Goal: Transaction & Acquisition: Purchase product/service

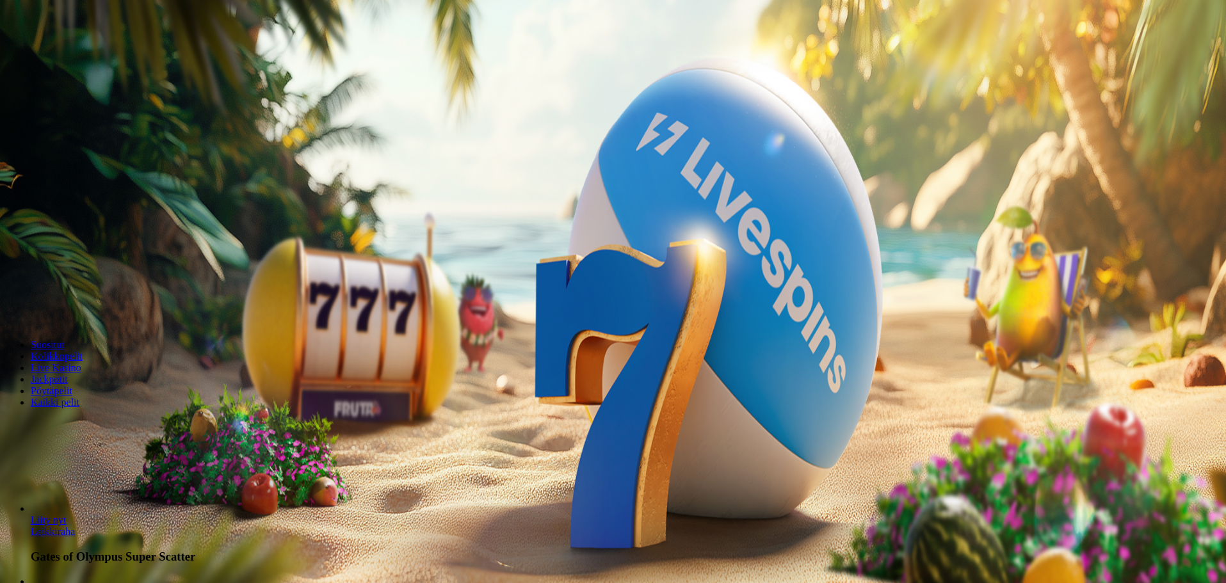
click at [73, 51] on span "Kirjaudu" at bounding box center [88, 47] width 31 height 10
click at [39, 51] on span "Talletus" at bounding box center [24, 47] width 29 height 10
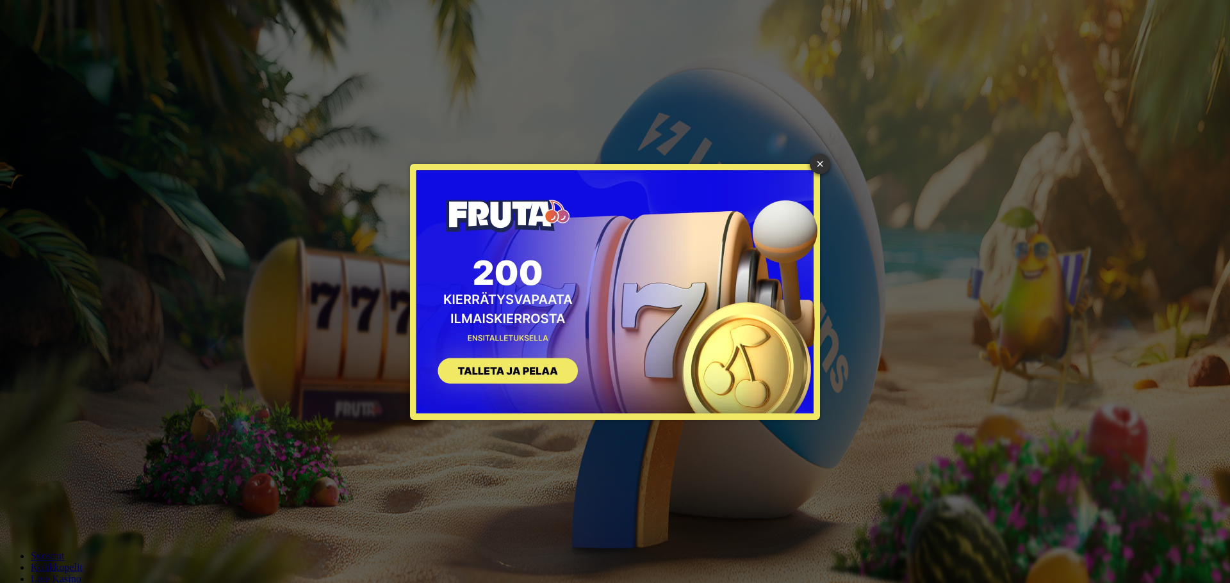
click at [505, 365] on button "SIGN UP" at bounding box center [501, 373] width 161 height 40
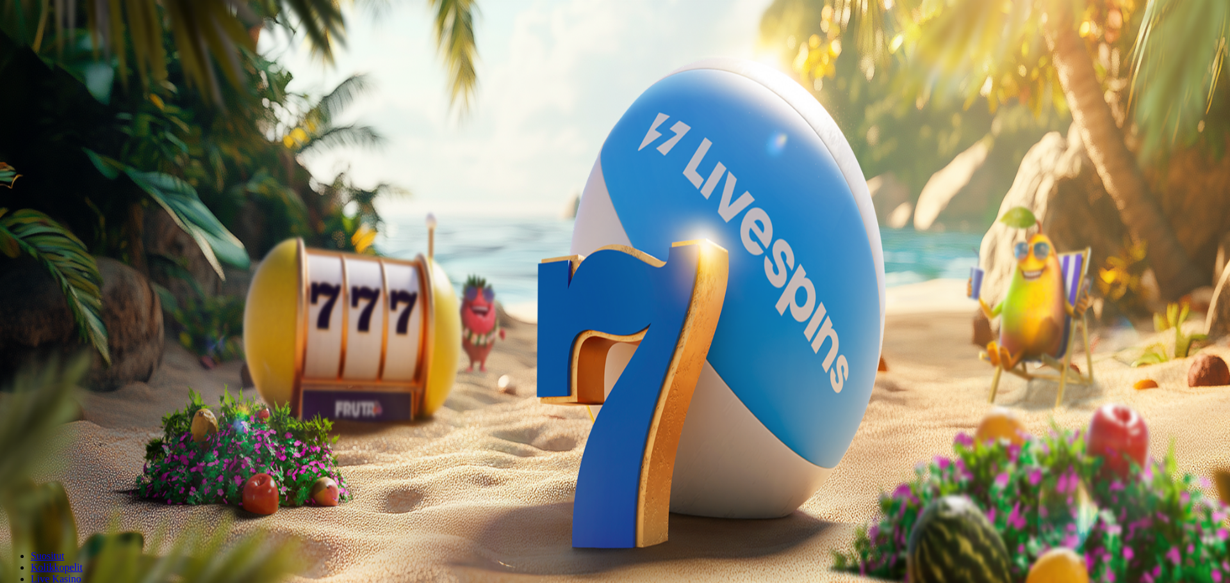
drag, startPoint x: 200, startPoint y: 104, endPoint x: 0, endPoint y: 114, distance: 200.1
click at [5, 116] on div "Talletus € 0.00 Kirjaudu Kasino Live Kasino Tarjoukset 08:25 Aloita pelaaminen …" at bounding box center [614, 168] width 1219 height 326
type input "**"
click at [5, 318] on button "TALLETA JA PELAA" at bounding box center [48, 324] width 87 height 13
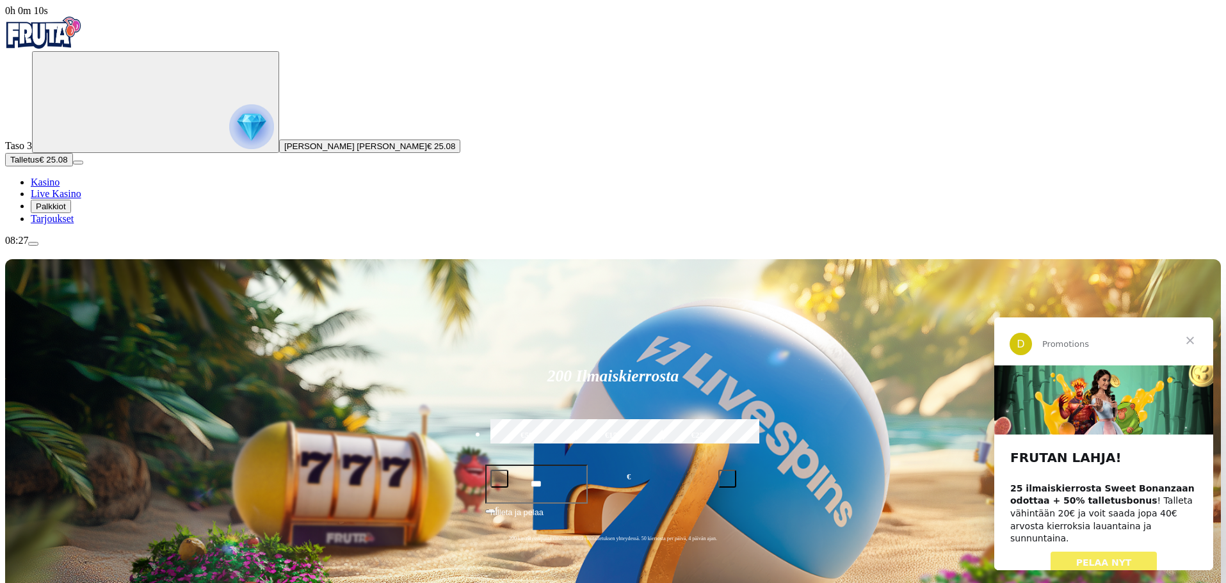
click at [1092, 558] on span "PELAA NYT" at bounding box center [1105, 563] width 56 height 10
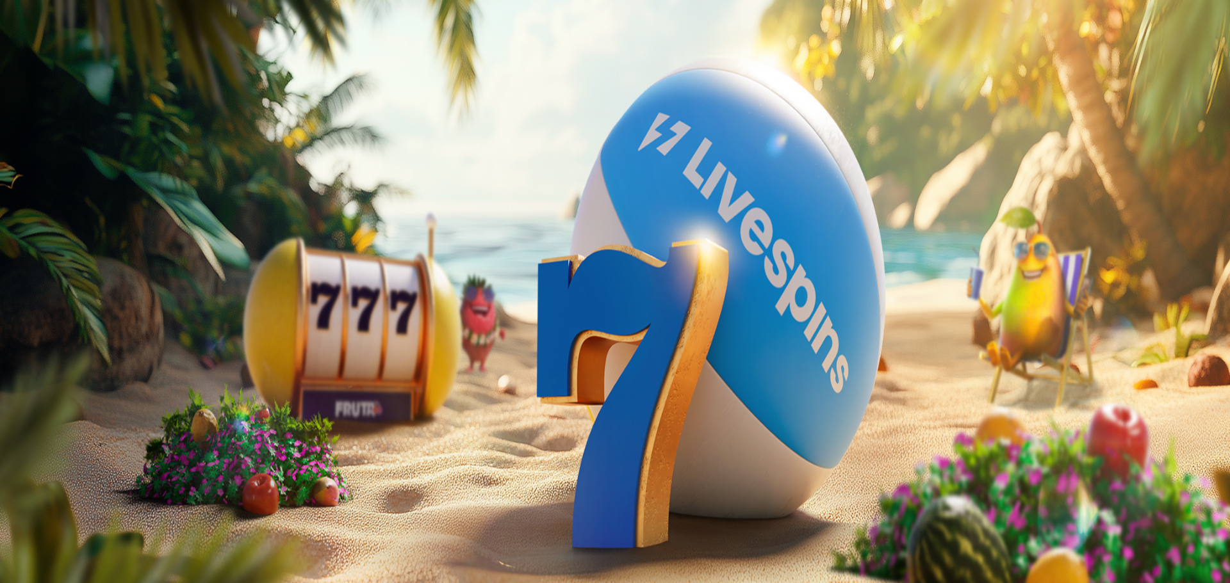
drag, startPoint x: 341, startPoint y: 122, endPoint x: 201, endPoint y: 115, distance: 139.8
click at [204, 444] on p "Talleta € 250 tai enemmän Saat 40 ilmaiskierrosta (€ 1)" at bounding box center [625, 455] width 1194 height 23
drag, startPoint x: 172, startPoint y: 127, endPoint x: 190, endPoint y: 117, distance: 21.2
drag, startPoint x: 310, startPoint y: 122, endPoint x: 64, endPoint y: 117, distance: 246.0
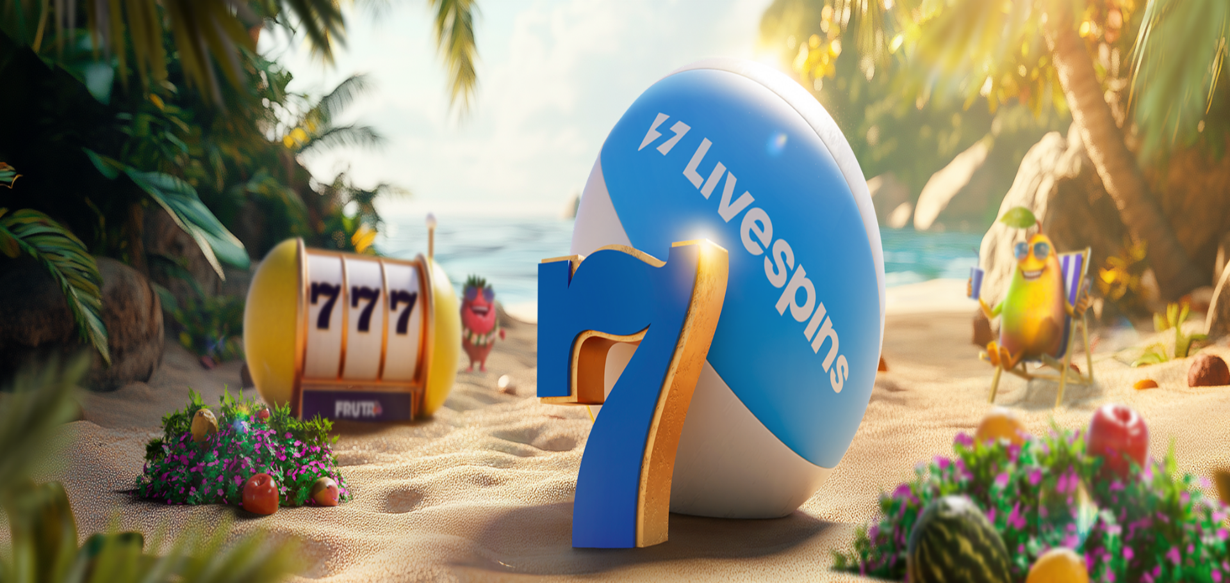
drag, startPoint x: 320, startPoint y: 130, endPoint x: 97, endPoint y: 117, distance: 223.9
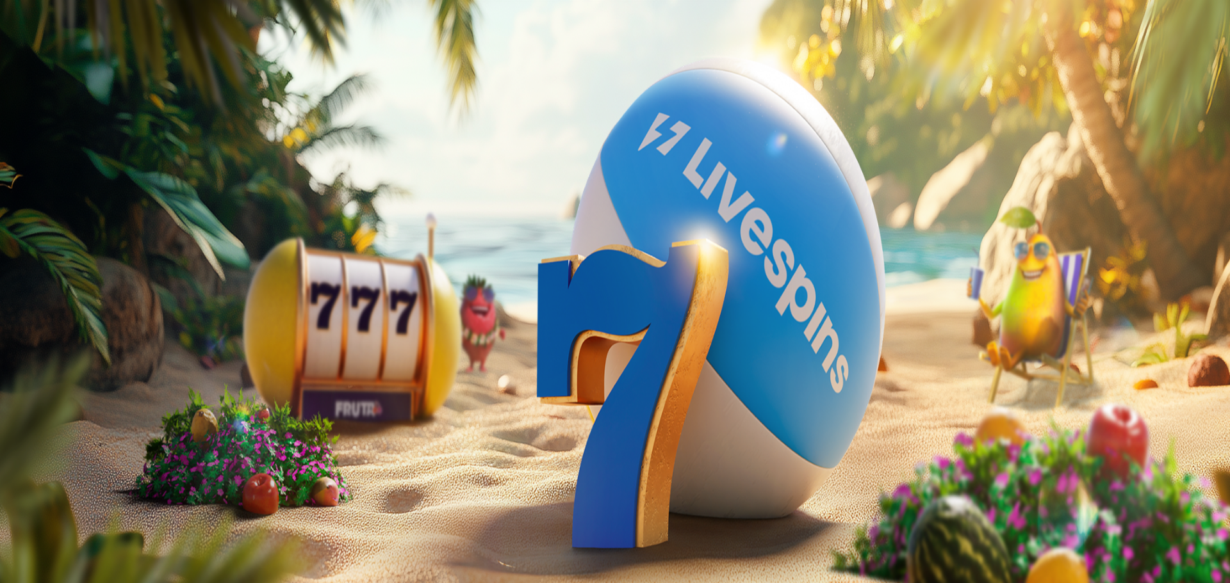
drag, startPoint x: 294, startPoint y: 148, endPoint x: 506, endPoint y: 123, distance: 213.4
drag, startPoint x: 523, startPoint y: 121, endPoint x: 496, endPoint y: 126, distance: 27.3
drag, startPoint x: 275, startPoint y: 128, endPoint x: 336, endPoint y: 120, distance: 61.4
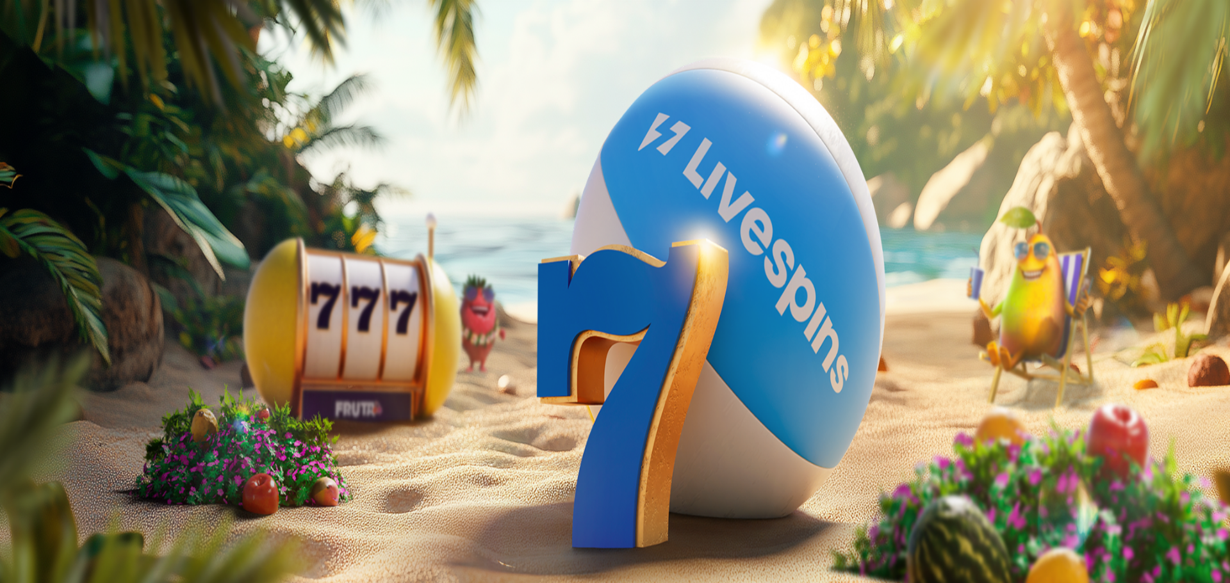
drag, startPoint x: 296, startPoint y: 128, endPoint x: 253, endPoint y: 114, distance: 45.2
click at [96, 546] on input "Search" at bounding box center [50, 552] width 91 height 13
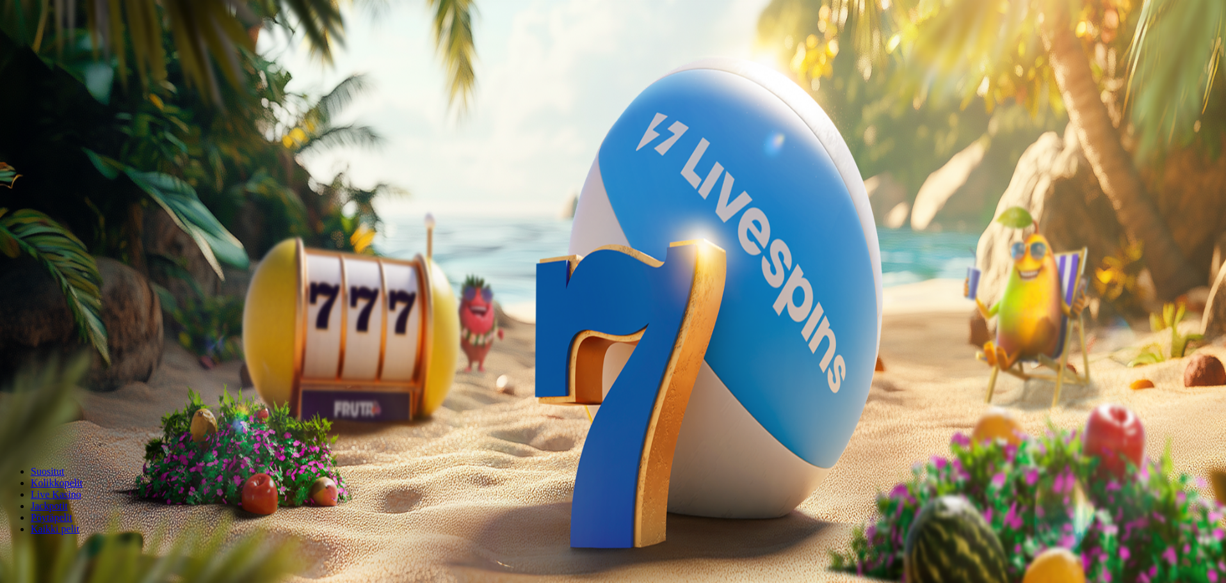
type input "**********"
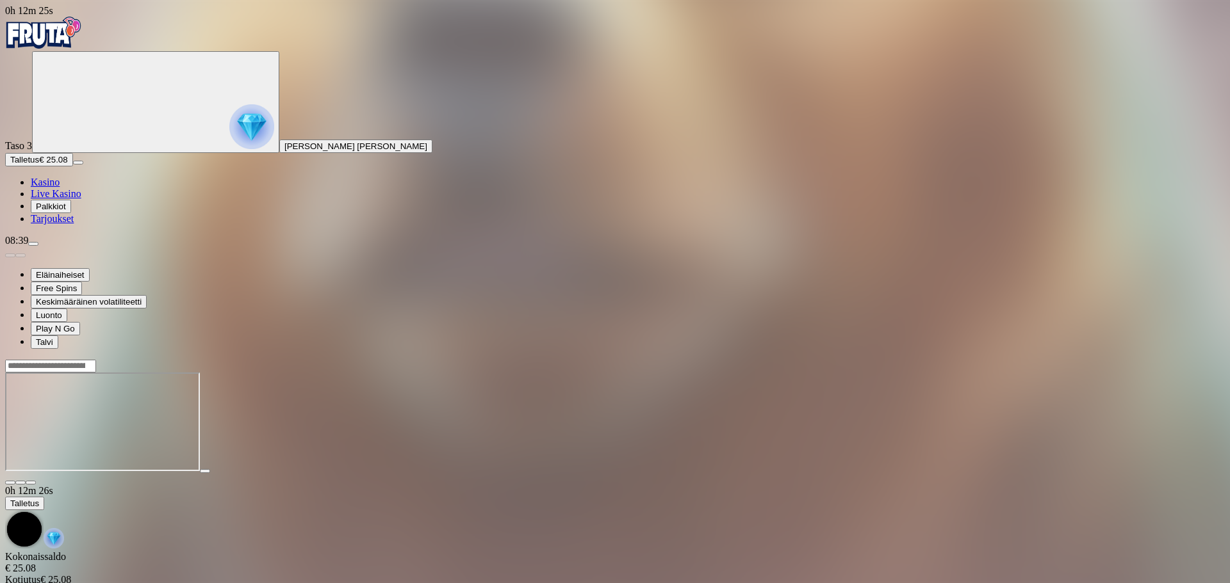
click at [31, 483] on span "fullscreen icon" at bounding box center [31, 483] width 0 height 0
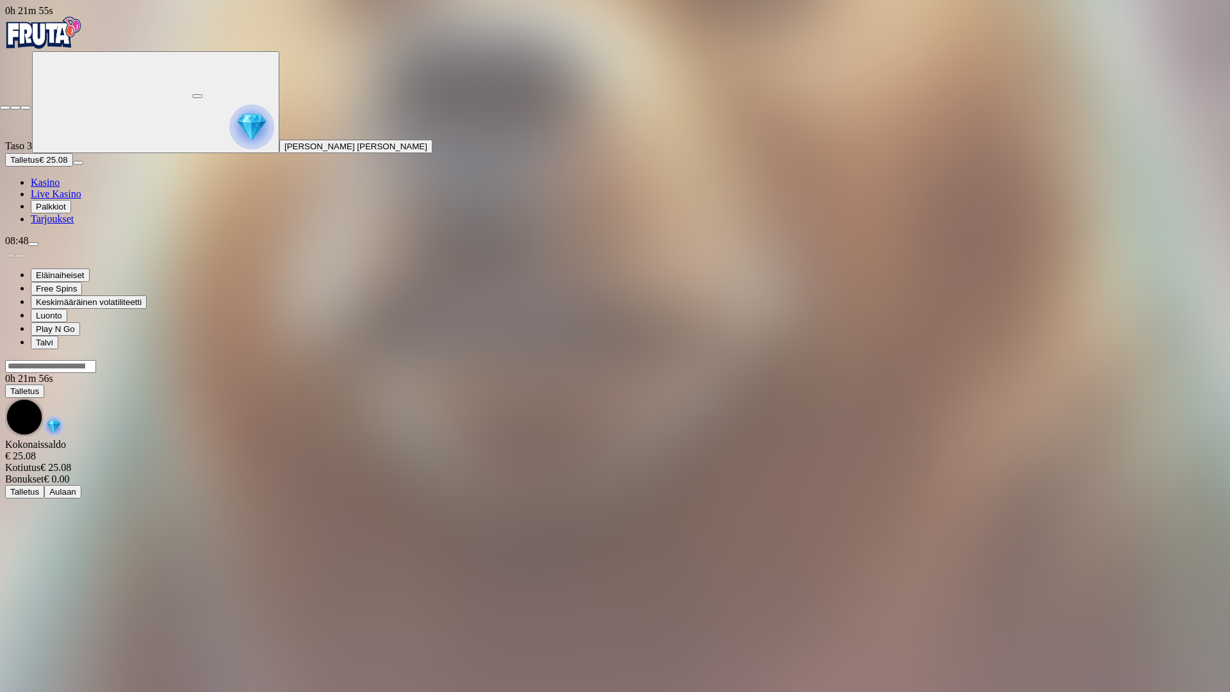
click at [26, 108] on span "fullscreen-exit icon" at bounding box center [26, 108] width 0 height 0
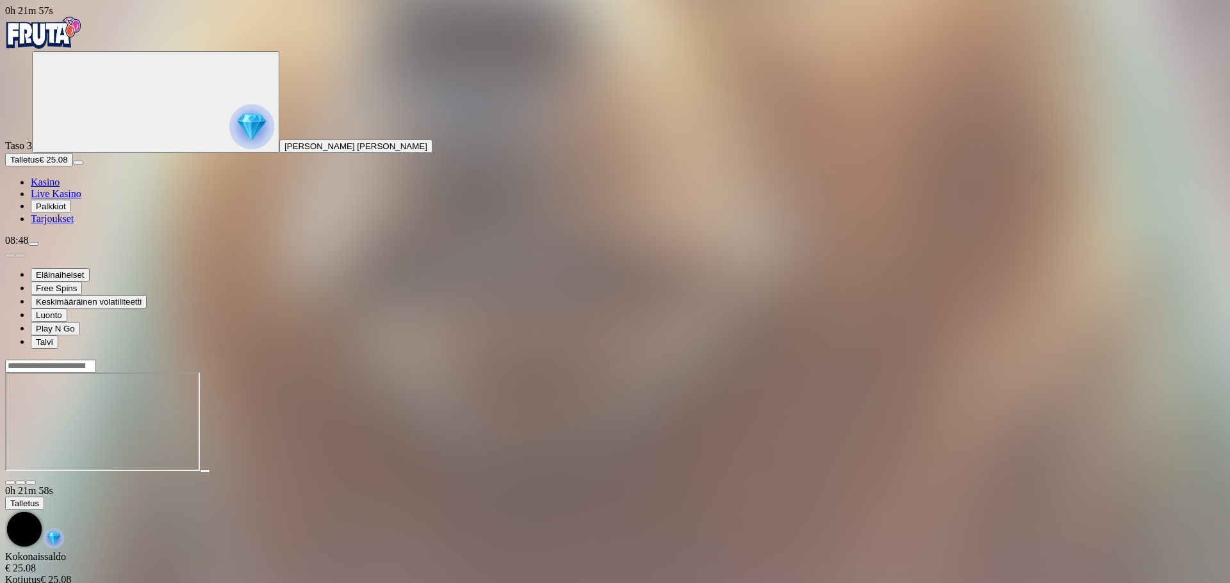
click at [229, 135] on img "Primary" at bounding box center [251, 126] width 45 height 45
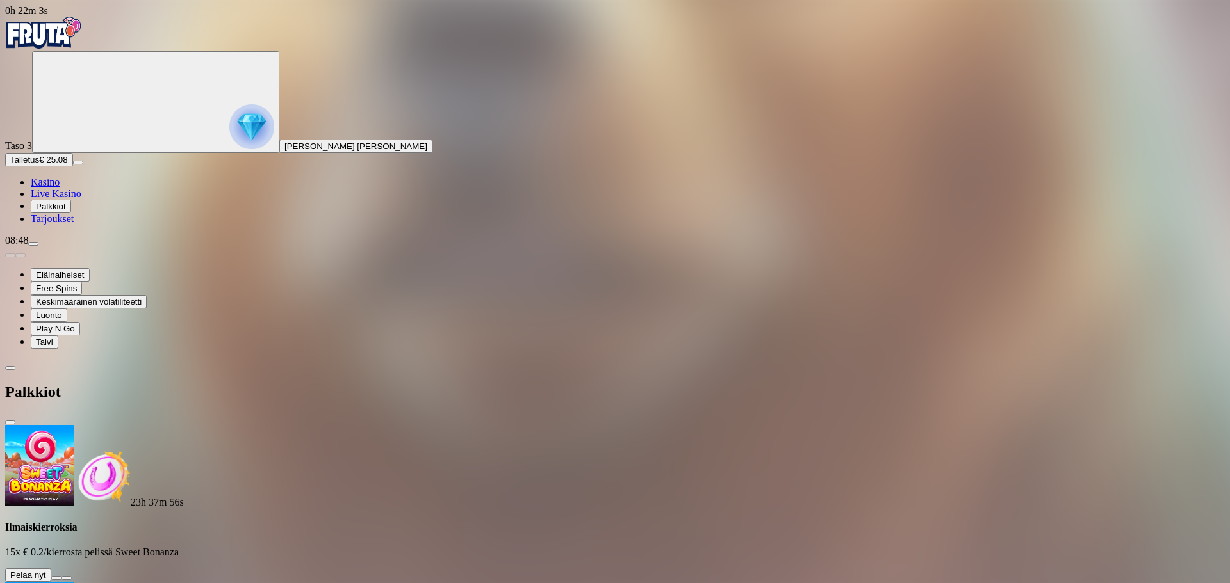
click at [61, 576] on button at bounding box center [56, 578] width 10 height 4
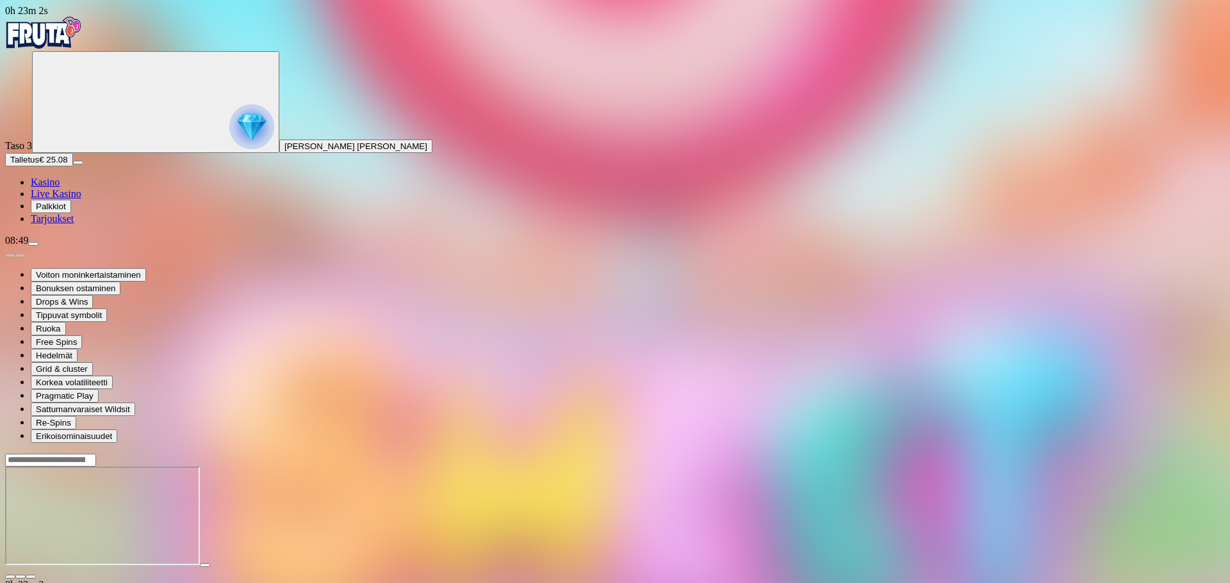
click at [916, 453] on div at bounding box center [614, 459] width 1219 height 13
click at [96, 454] on input "Search" at bounding box center [50, 460] width 91 height 13
drag, startPoint x: 1023, startPoint y: 29, endPoint x: 694, endPoint y: 34, distance: 329.2
click at [695, 453] on header at bounding box center [614, 459] width 1219 height 13
type input "**********"
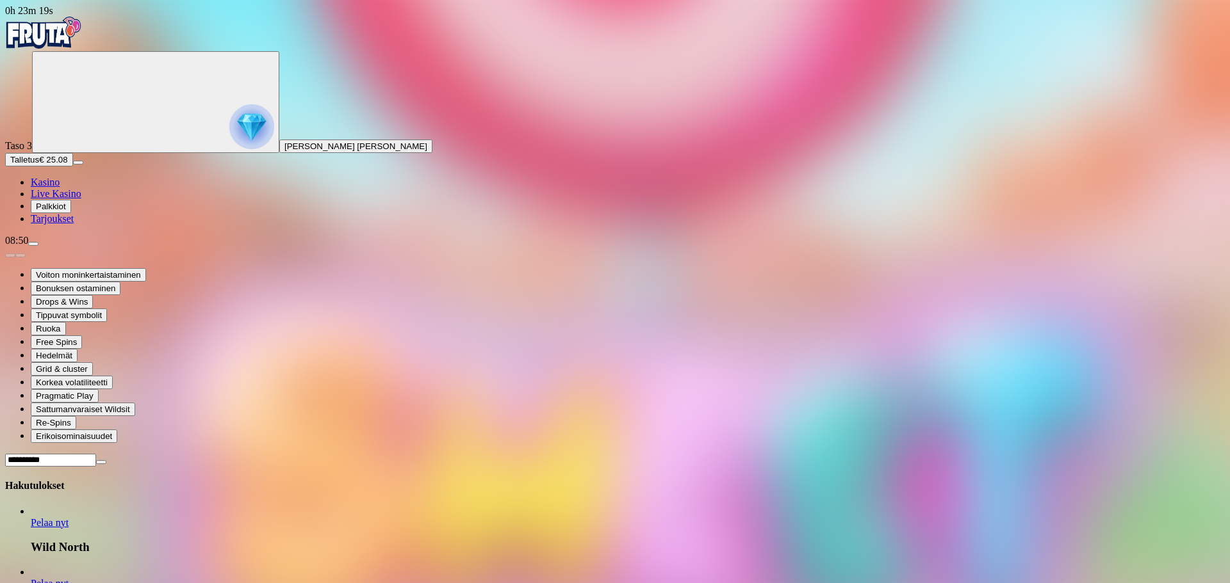
click at [69, 517] on span "Pelaa nyt" at bounding box center [50, 522] width 38 height 11
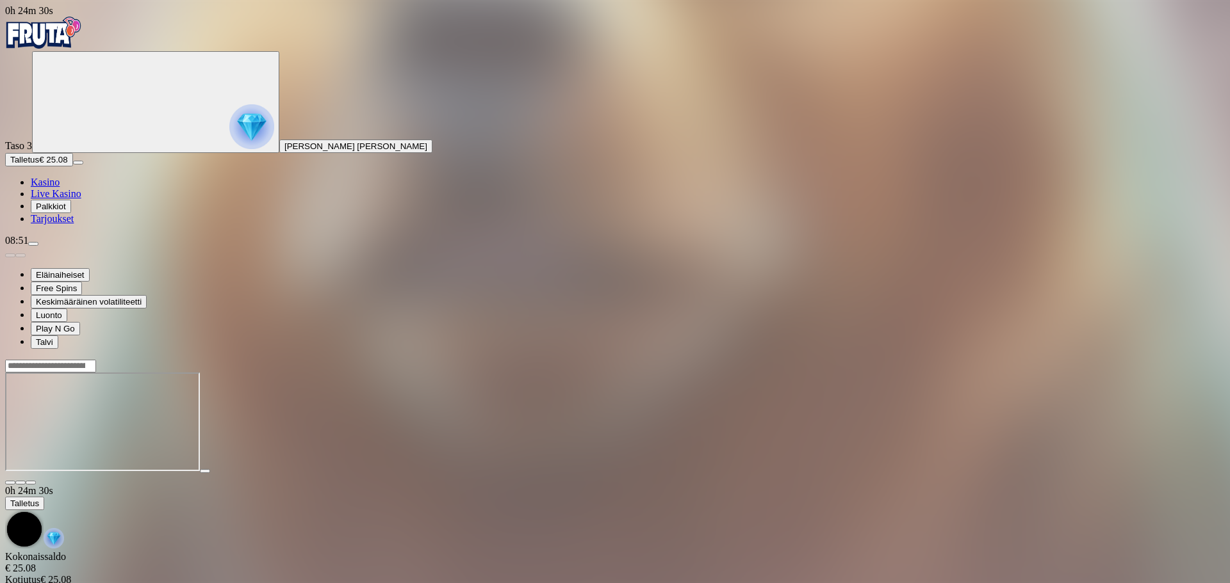
click at [10, 483] on span "close icon" at bounding box center [10, 483] width 0 height 0
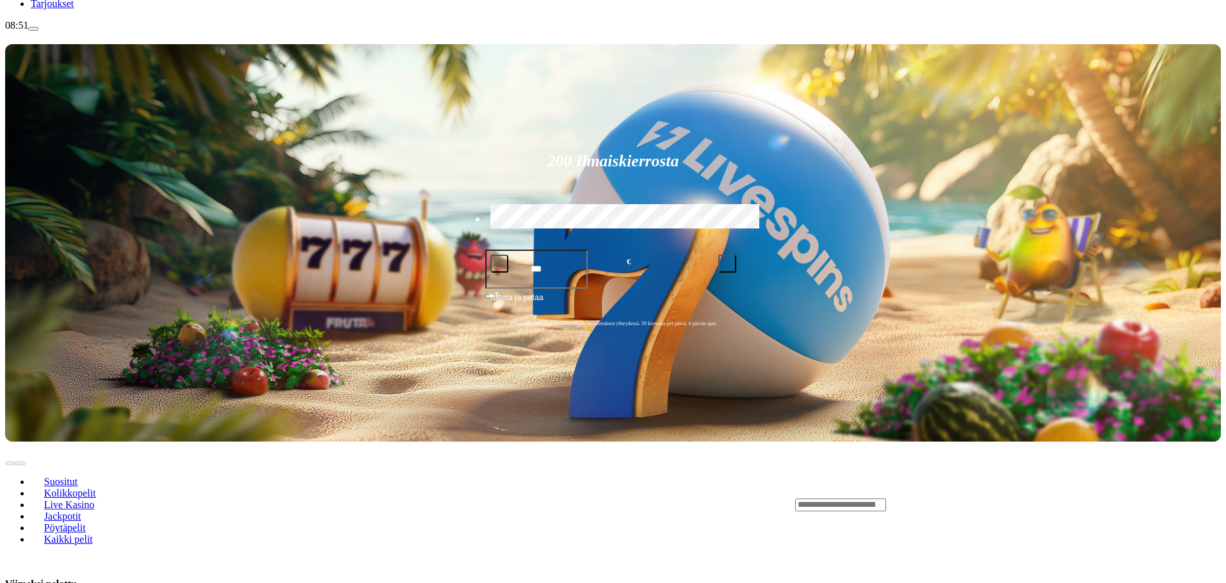
scroll to position [256, 0]
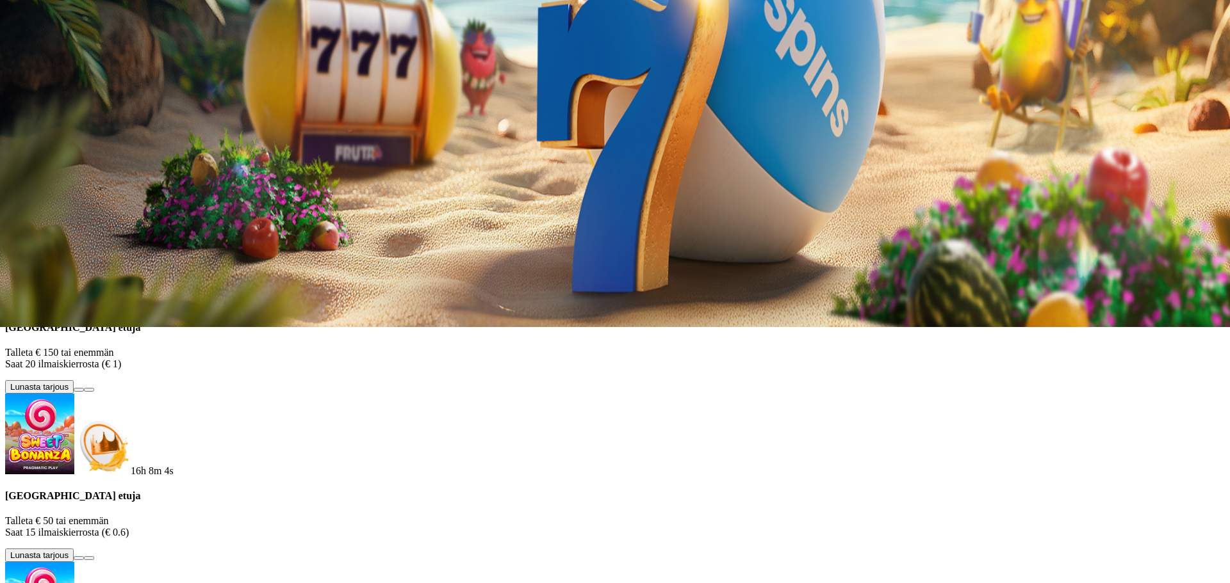
scroll to position [86, 0]
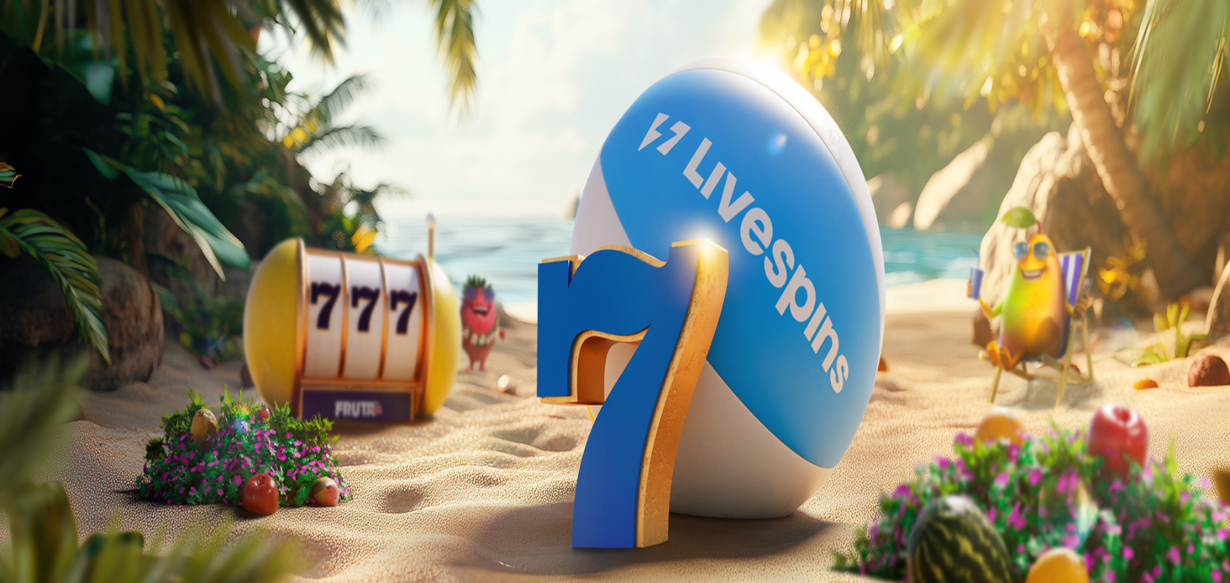
drag, startPoint x: 186, startPoint y: 275, endPoint x: 127, endPoint y: 266, distance: 59.1
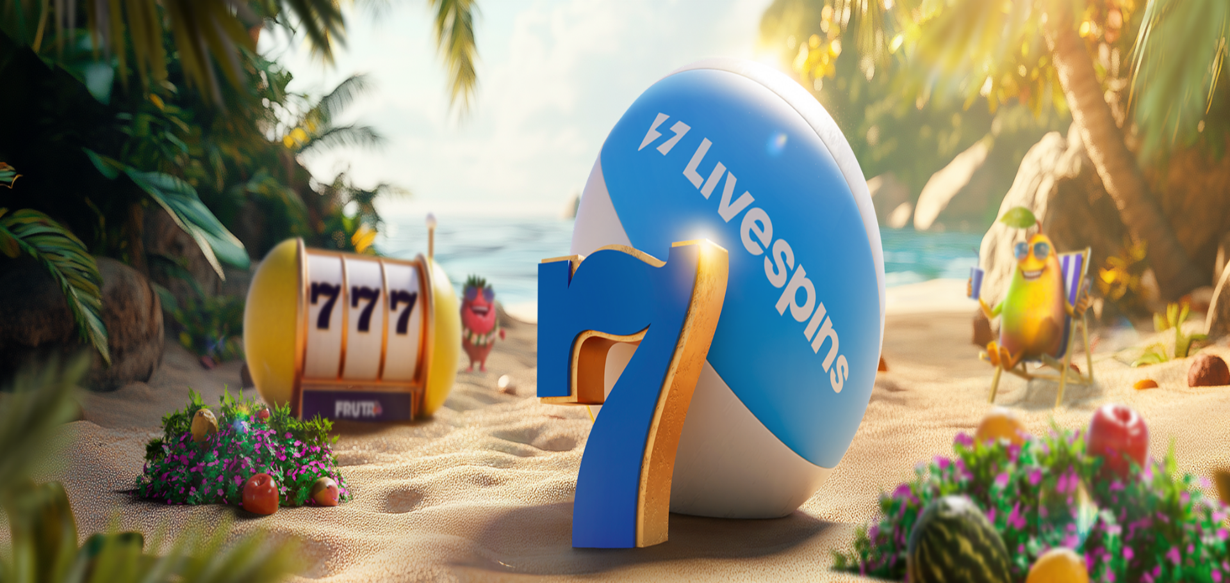
type input "**"
click at [427, 151] on span "€ 30.18" at bounding box center [441, 147] width 28 height 10
click at [10, 310] on span "close icon" at bounding box center [10, 310] width 0 height 0
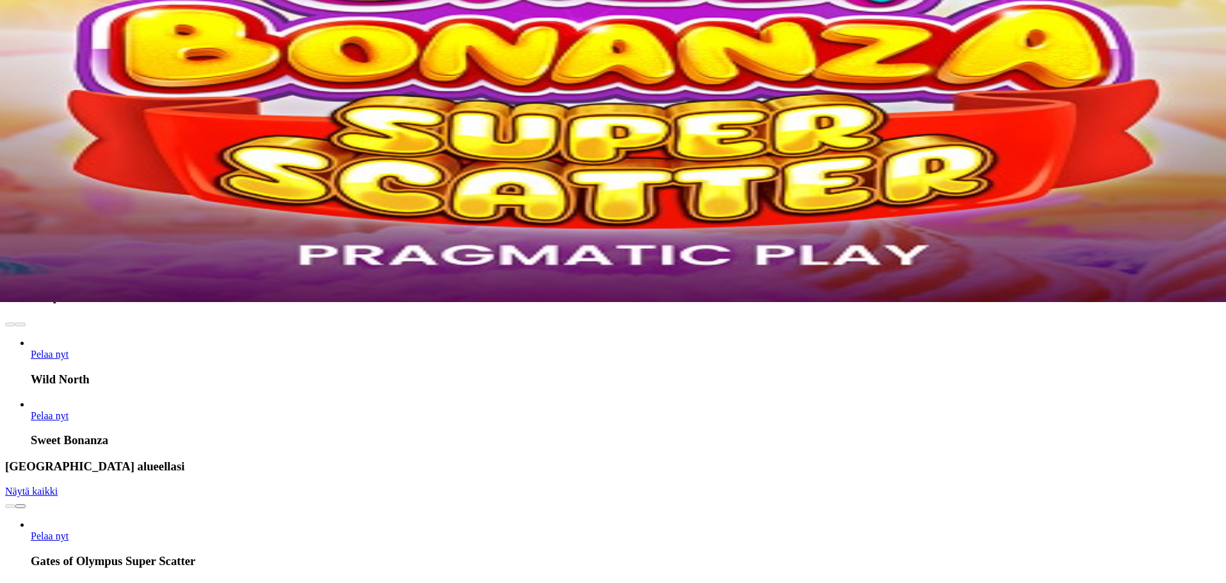
scroll to position [256, 0]
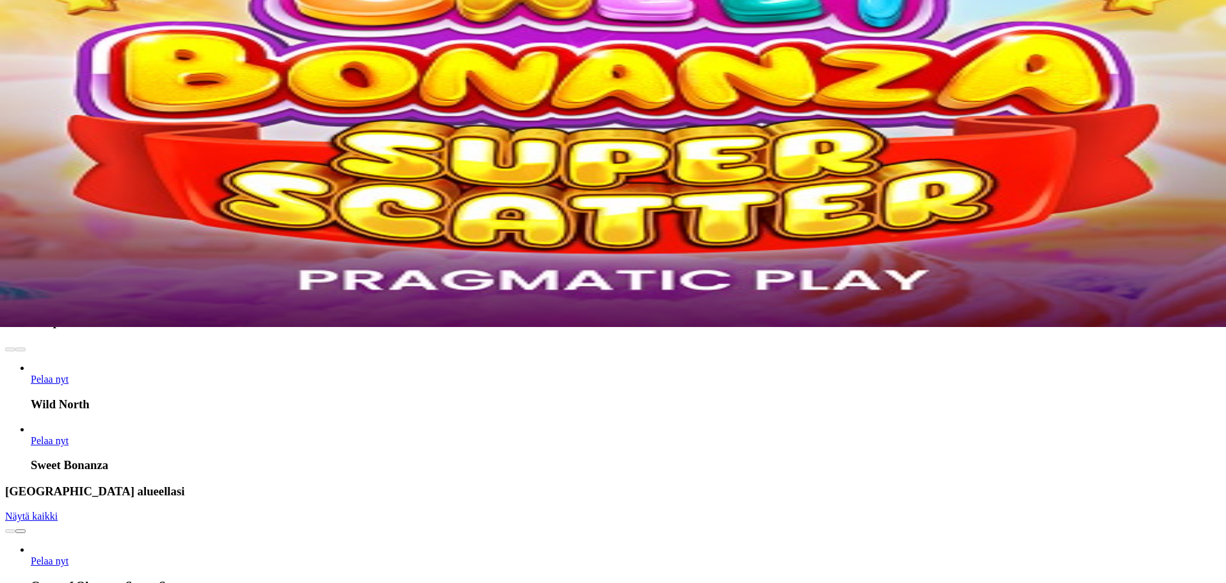
click at [69, 374] on span "Pelaa nyt" at bounding box center [50, 379] width 38 height 11
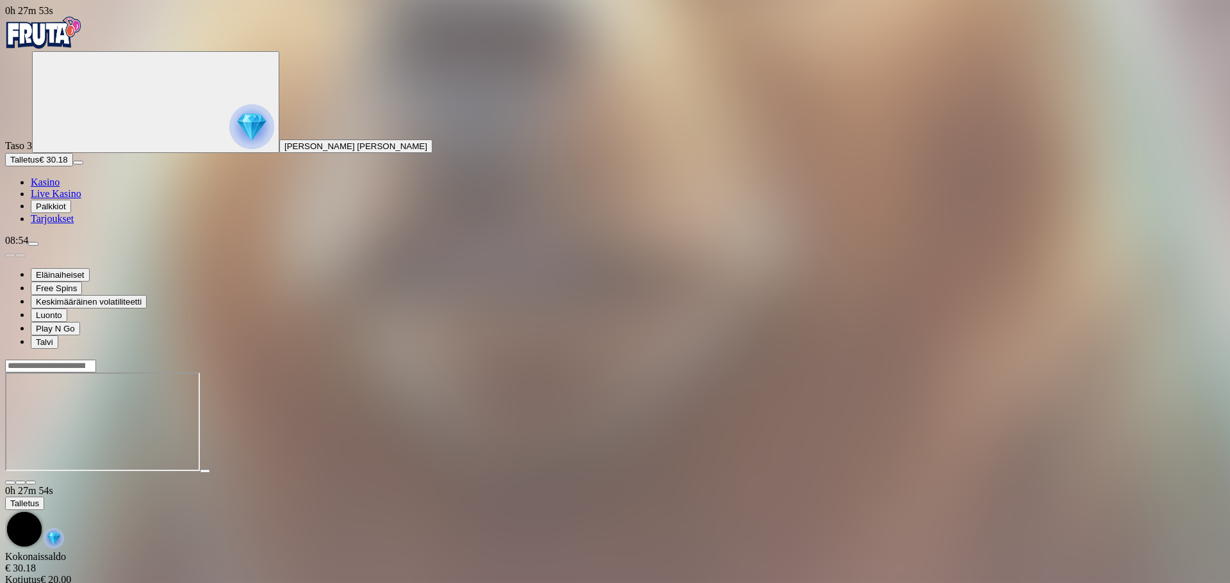
click at [31, 483] on span "fullscreen icon" at bounding box center [31, 483] width 0 height 0
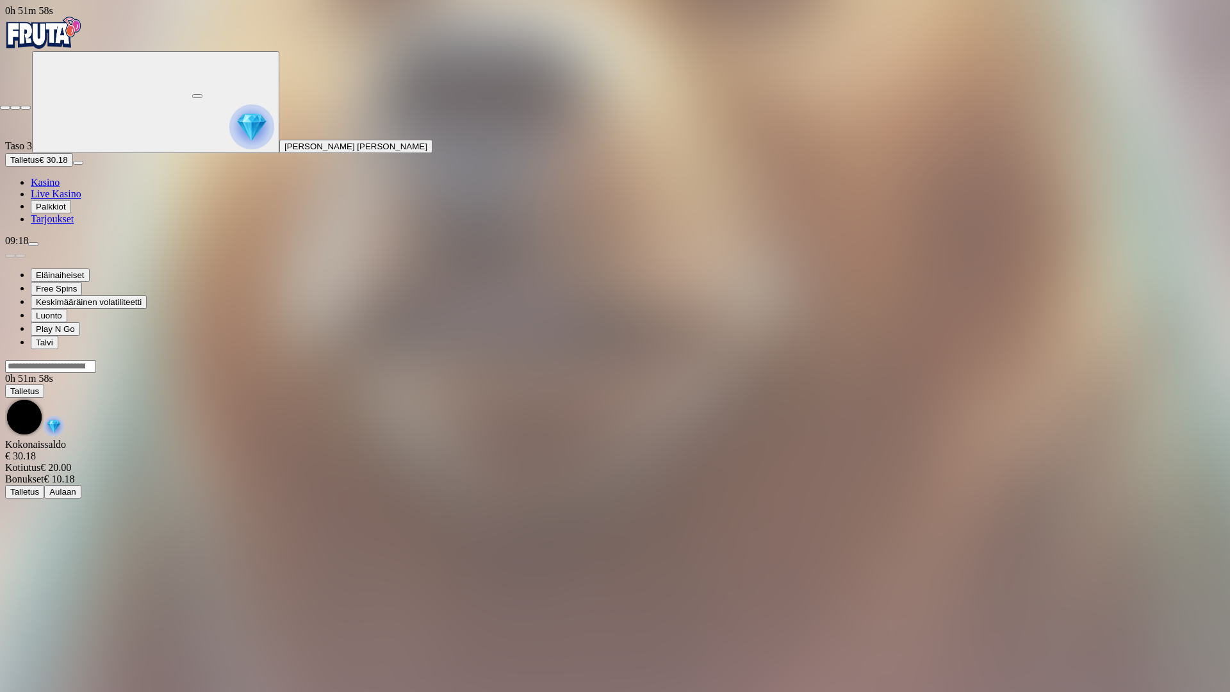
click at [31, 106] on button "button" at bounding box center [25, 108] width 10 height 4
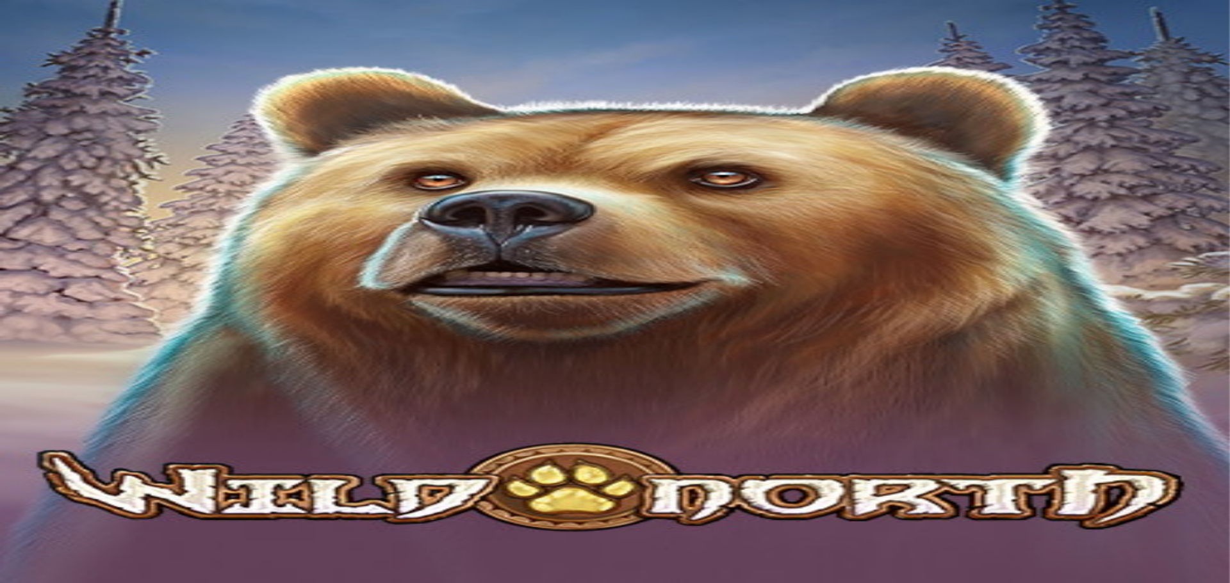
click at [66, 46] on img "Primary" at bounding box center [43, 33] width 77 height 32
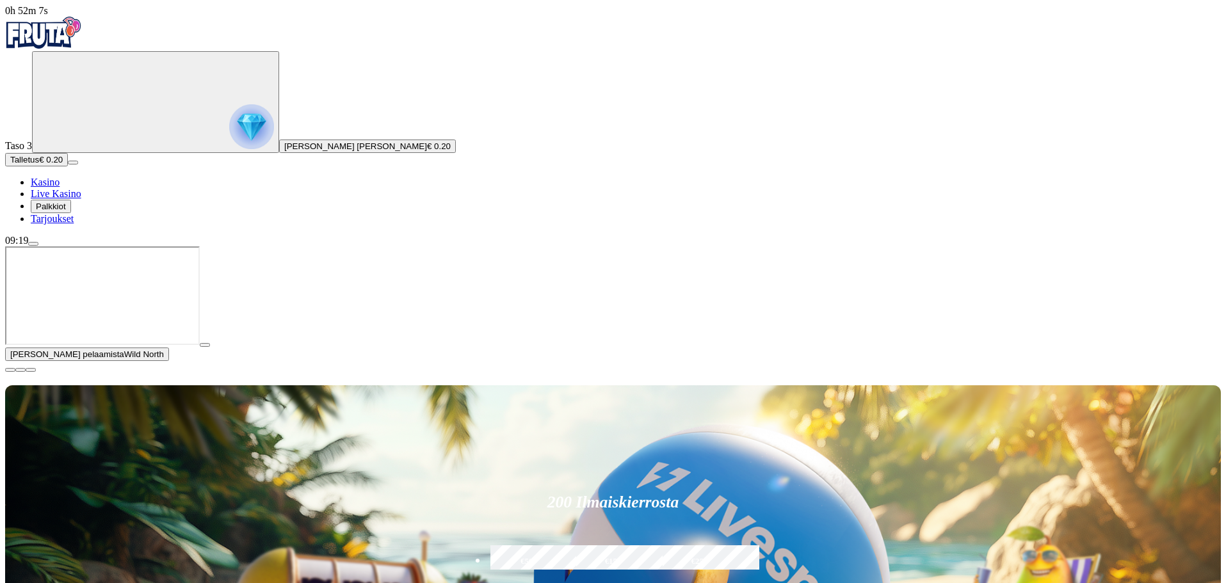
click at [229, 139] on img "Primary" at bounding box center [251, 126] width 45 height 45
